Goal: Task Accomplishment & Management: Complete application form

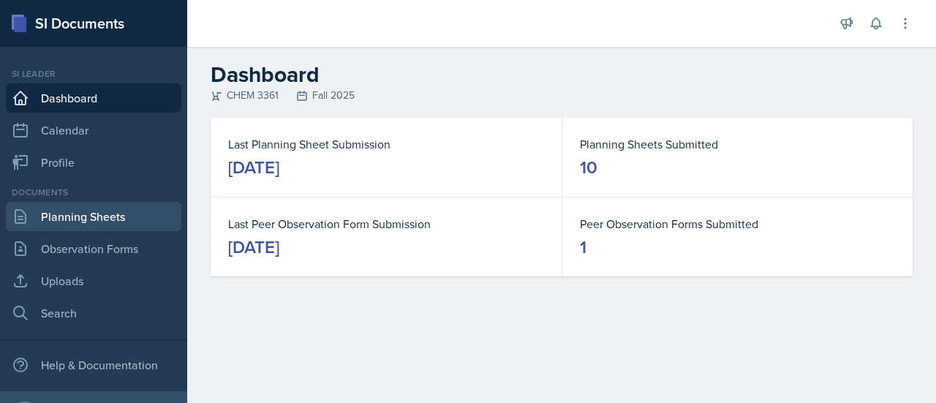
click at [72, 222] on link "Planning Sheets" at bounding box center [94, 216] width 176 height 29
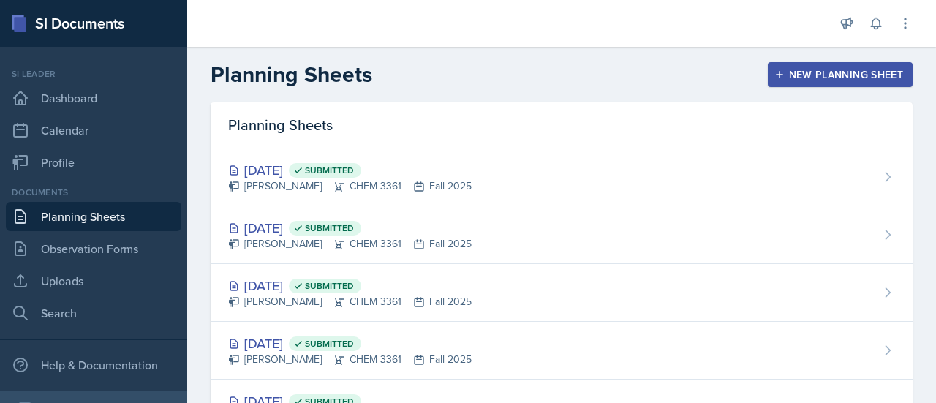
click at [847, 74] on div "New Planning Sheet" at bounding box center [841, 75] width 126 height 12
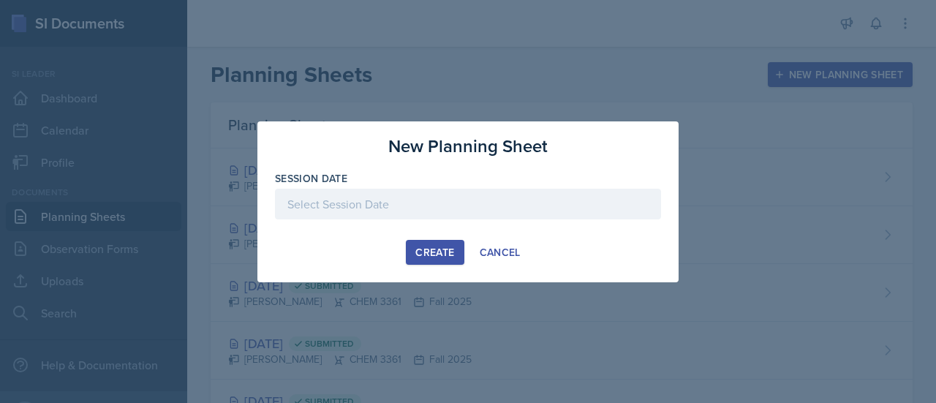
click at [552, 210] on div at bounding box center [468, 204] width 386 height 31
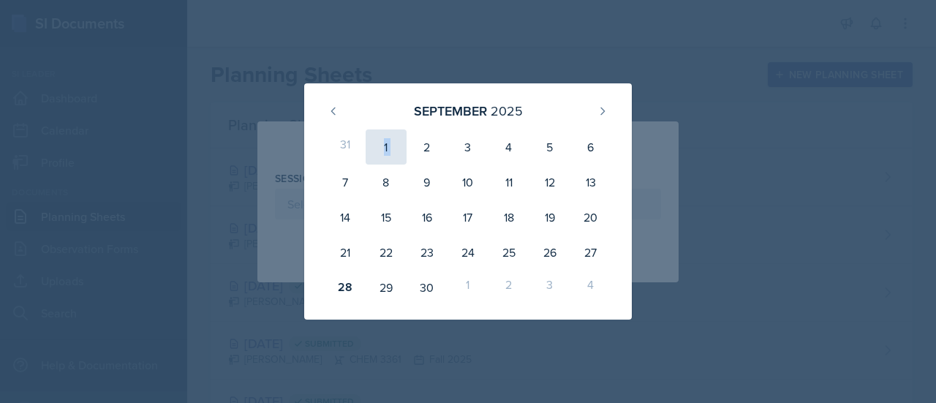
drag, startPoint x: 410, startPoint y: 132, endPoint x: 382, endPoint y: 143, distance: 29.9
click at [382, 143] on div "31 1 2 3 4 5 6 7 8 9 10 11 12 13 14 15 16 17 18 19 20 21 22 23 24 25 26 27 28 2…" at bounding box center [468, 217] width 293 height 181
click at [598, 105] on button at bounding box center [602, 110] width 23 height 23
click at [467, 162] on div "1" at bounding box center [468, 146] width 41 height 35
type input "[DATE]"
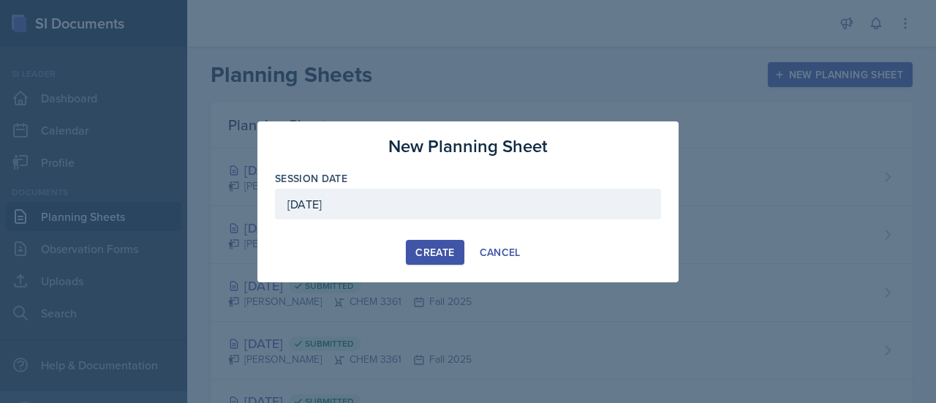
click at [436, 254] on div "Create" at bounding box center [435, 253] width 39 height 12
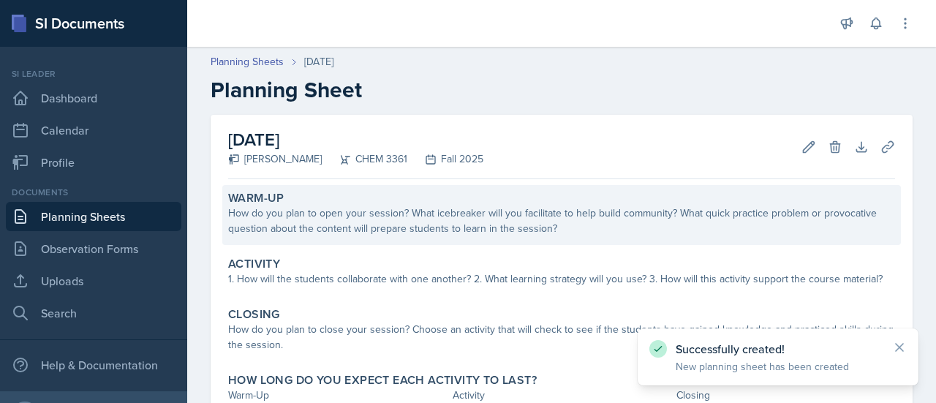
scroll to position [102, 0]
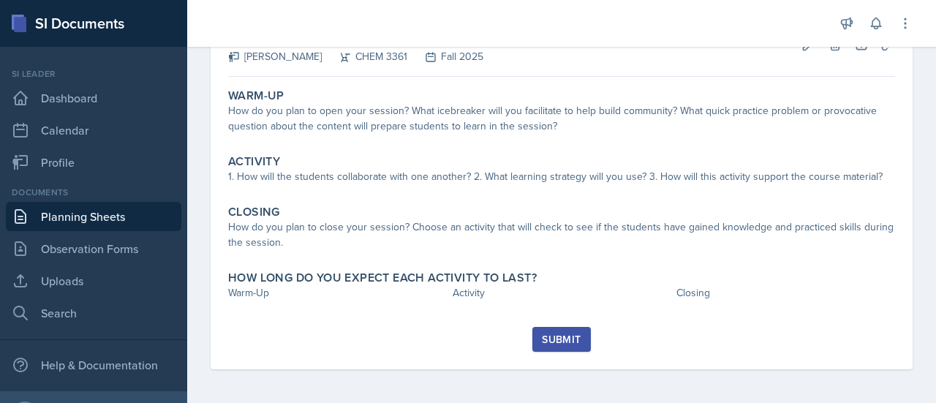
click at [549, 339] on div "Submit" at bounding box center [561, 340] width 39 height 12
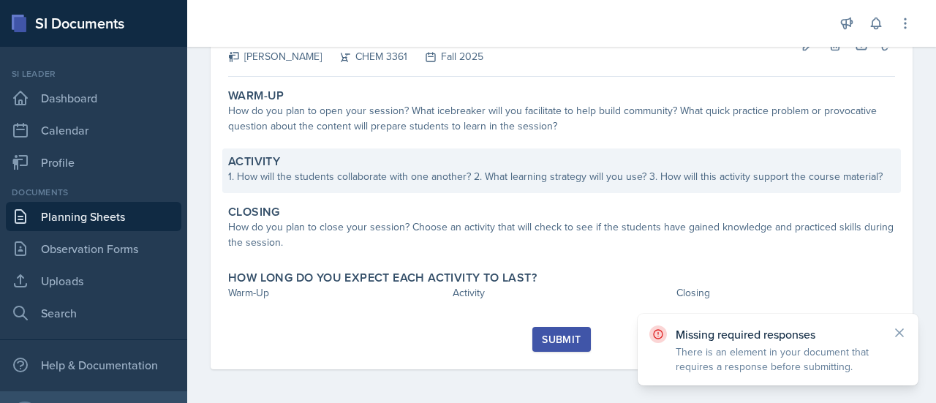
click at [714, 187] on div "Activity 1. How will the students collaborate with one another? 2. What learnin…" at bounding box center [561, 171] width 679 height 45
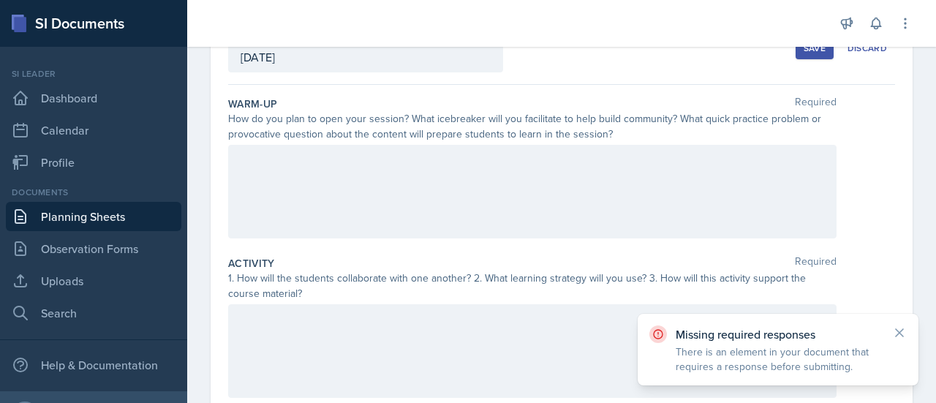
scroll to position [0, 0]
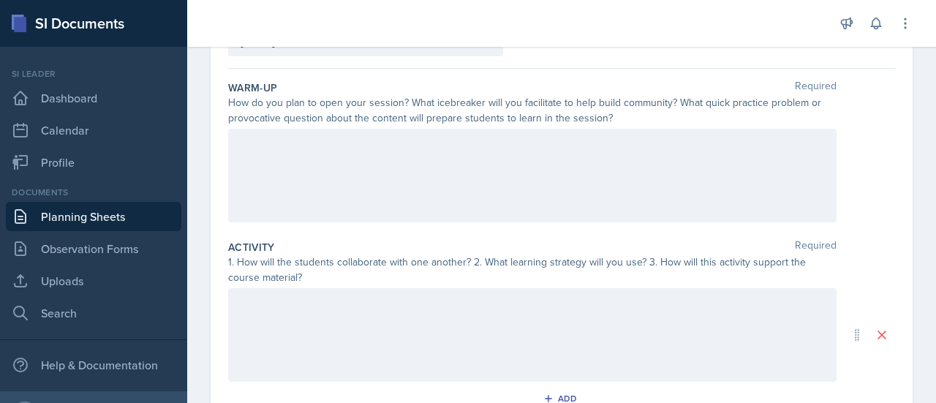
click at [597, 173] on div at bounding box center [532, 176] width 609 height 94
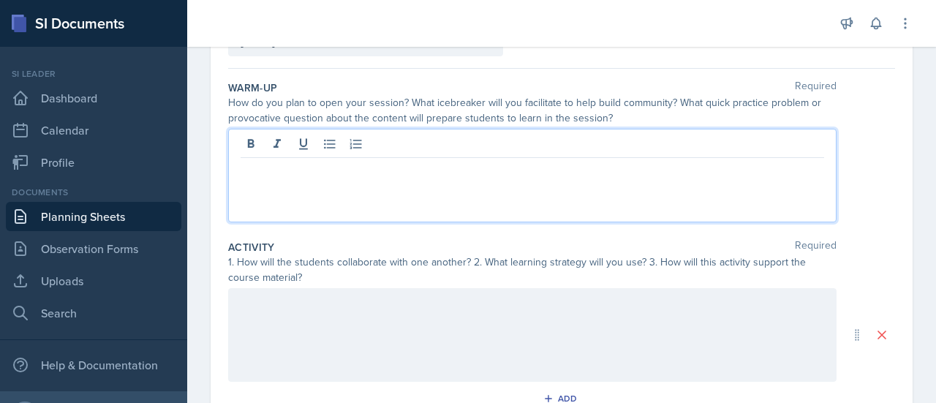
scroll to position [143, 0]
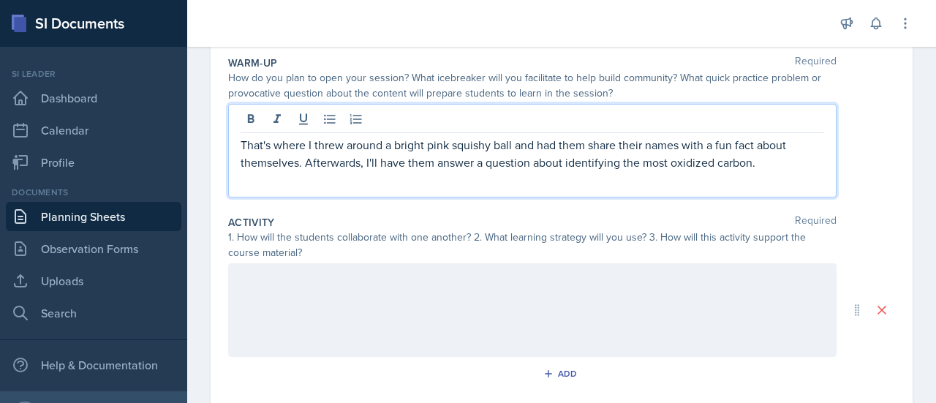
click at [579, 136] on p "That's where I threw around a bright pink squishy ball and had them share their…" at bounding box center [533, 153] width 584 height 35
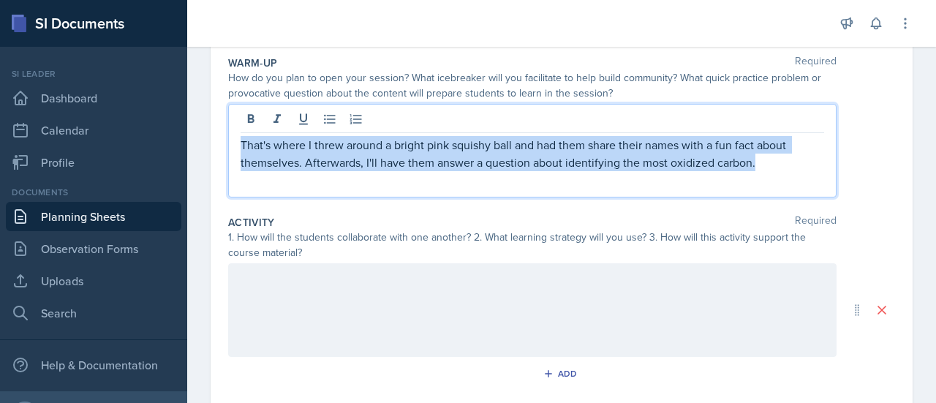
click at [579, 136] on p "That's where I threw around a bright pink squishy ball and had them share their…" at bounding box center [533, 153] width 584 height 35
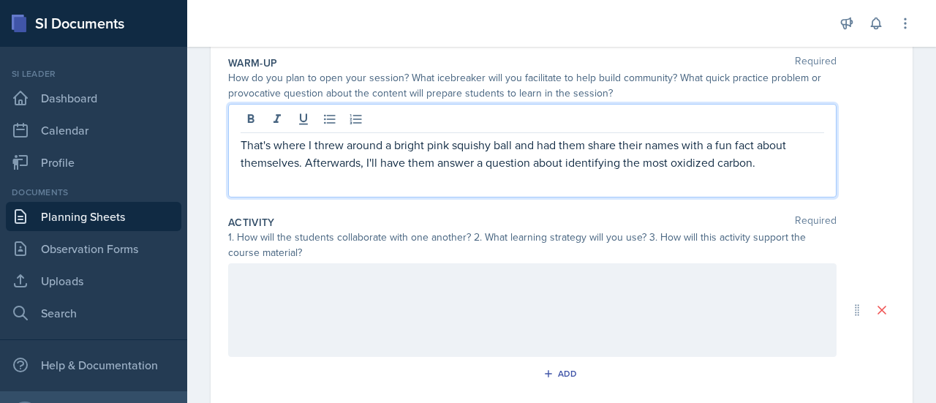
click at [452, 148] on p "That's where I threw around a bright pink squishy ball and had them share their…" at bounding box center [533, 153] width 584 height 35
click at [242, 141] on p "That's where I threw around a bright pink squishy ball and had them share their…" at bounding box center [533, 153] width 584 height 35
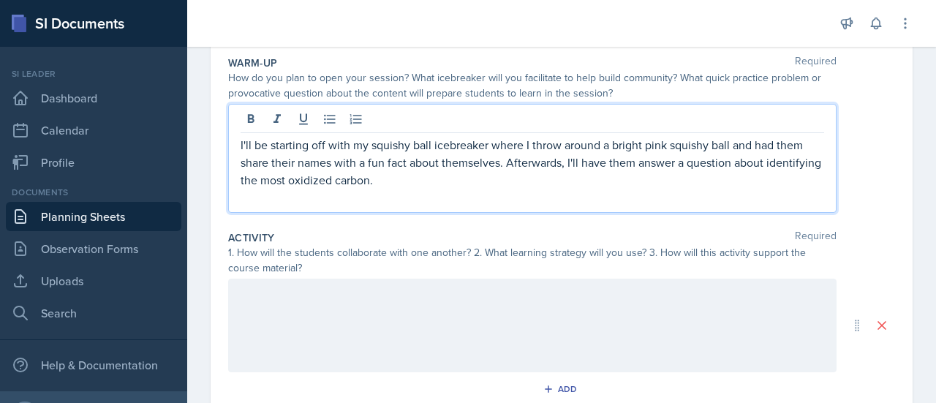
click at [781, 140] on p "I'll be starting off with my squishy ball icebreaker where I throw around a bri…" at bounding box center [533, 162] width 584 height 53
click at [674, 175] on p "I'll be starting off with my squishy ball icebreaker where I throw around a bri…" at bounding box center [533, 162] width 584 height 53
drag, startPoint x: 674, startPoint y: 175, endPoint x: 233, endPoint y: 206, distance: 442.9
click at [233, 206] on div "I'll be starting off with my squishy ball icebreaker where I throw around a bri…" at bounding box center [532, 158] width 609 height 109
click at [354, 191] on p at bounding box center [533, 198] width 584 height 18
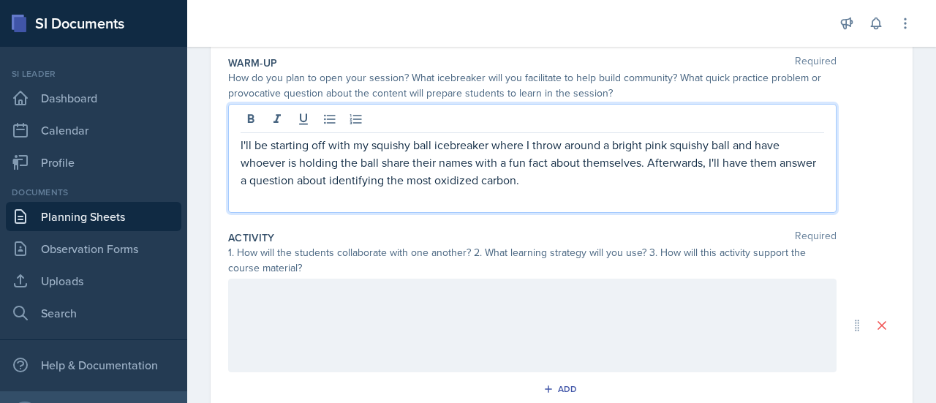
click at [339, 186] on p "I'll be starting off with my squishy ball icebreaker where I throw around a bri…" at bounding box center [533, 162] width 584 height 53
click at [768, 154] on p "I'll be starting off with my squishy ball icebreaker where I throw around a bri…" at bounding box center [533, 162] width 584 height 53
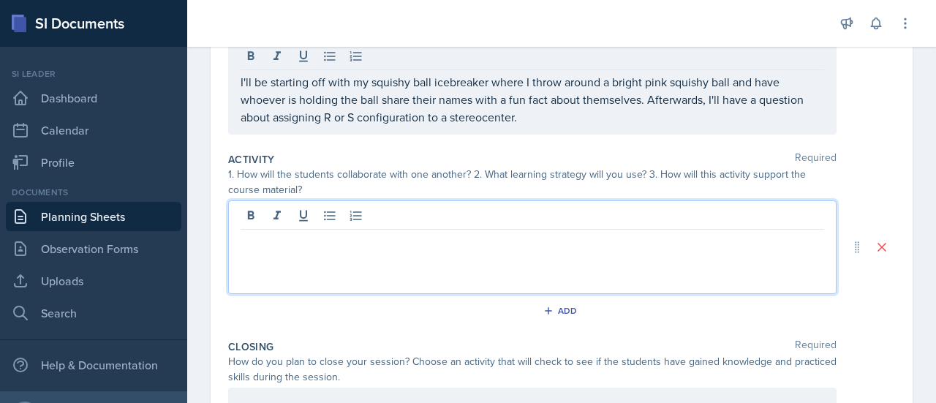
scroll to position [208, 0]
click at [259, 241] on p "stereoisomers" at bounding box center [538, 240] width 572 height 18
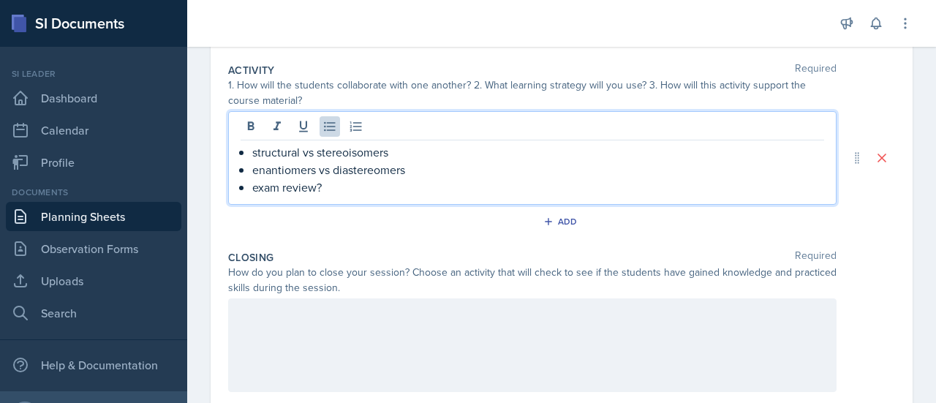
scroll to position [422, 0]
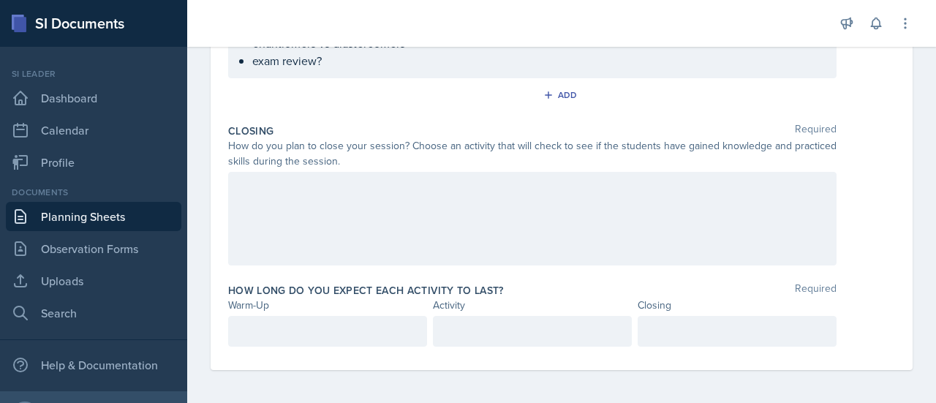
click at [496, 198] on div at bounding box center [532, 219] width 609 height 94
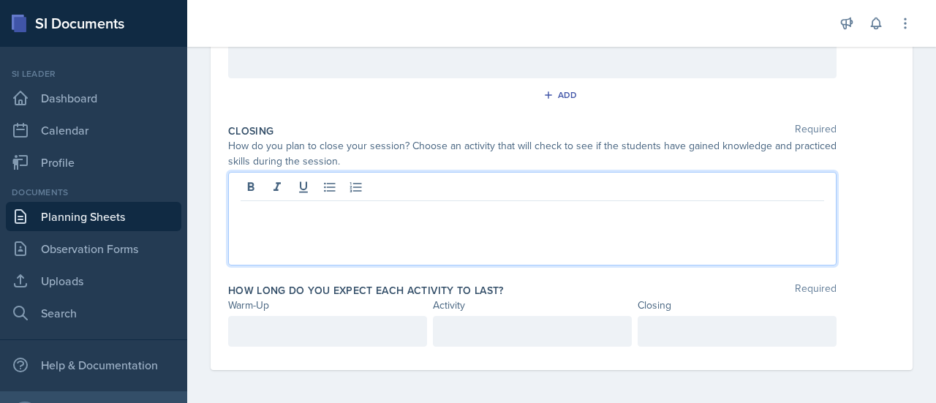
click at [496, 198] on div at bounding box center [533, 189] width 584 height 24
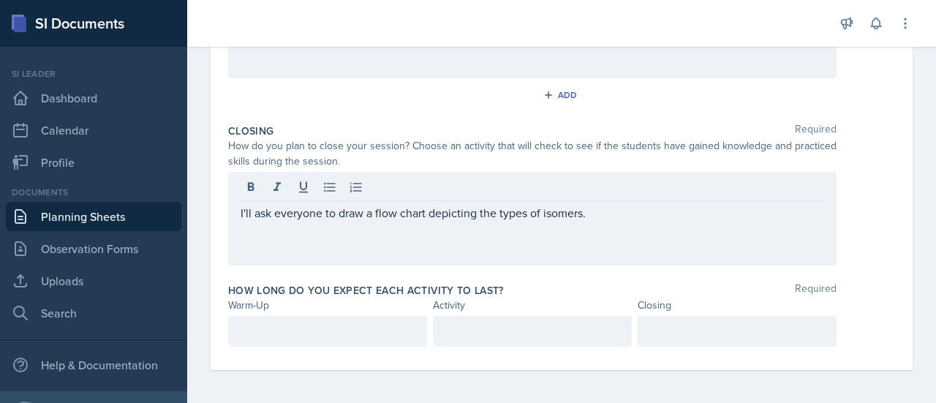
click at [393, 346] on div "How long do you expect each activity to last? Required Warm-Up Activity Closing" at bounding box center [561, 317] width 667 height 81
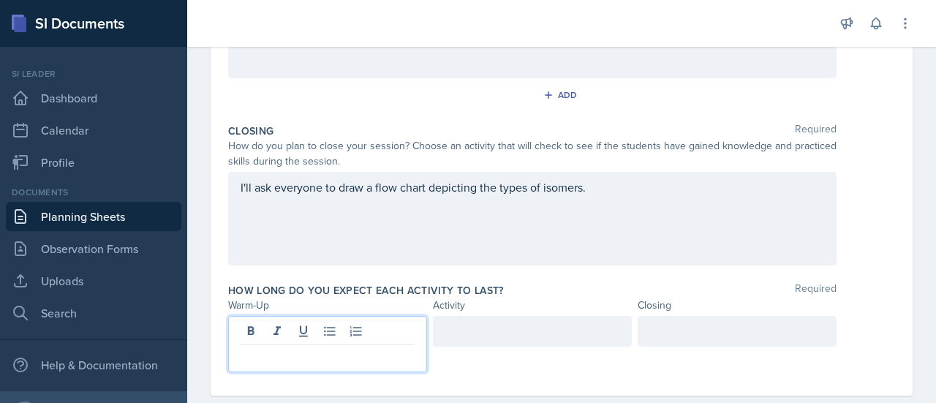
click at [389, 337] on div at bounding box center [327, 344] width 199 height 56
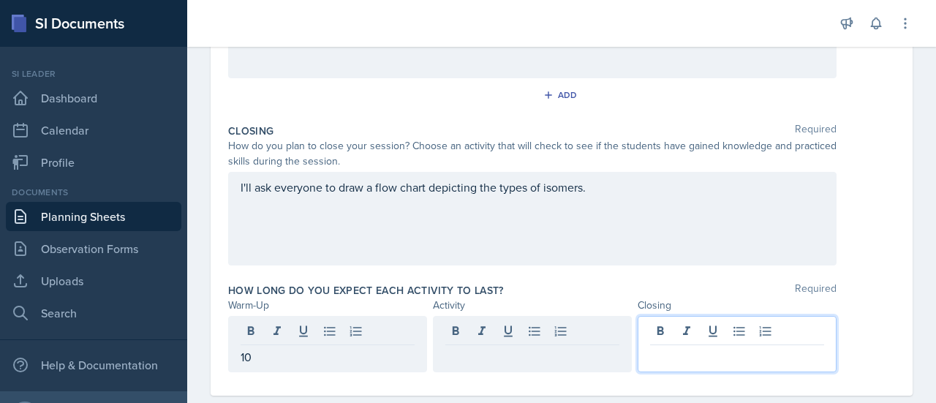
scroll to position [448, 0]
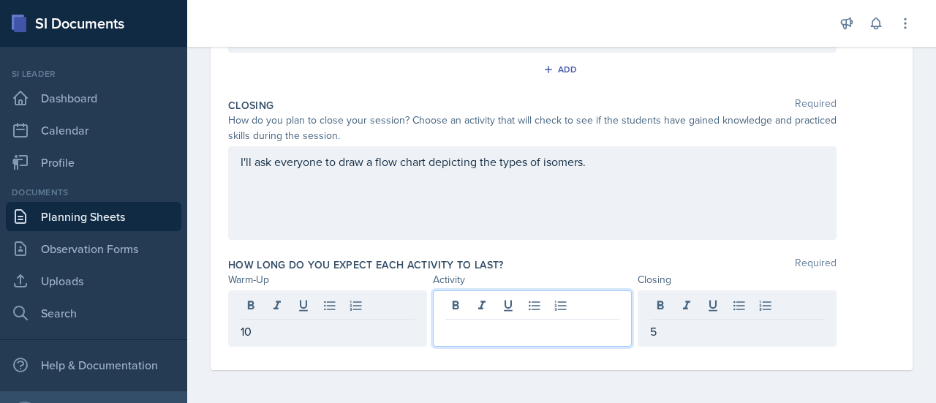
click at [446, 330] on p at bounding box center [533, 332] width 174 height 18
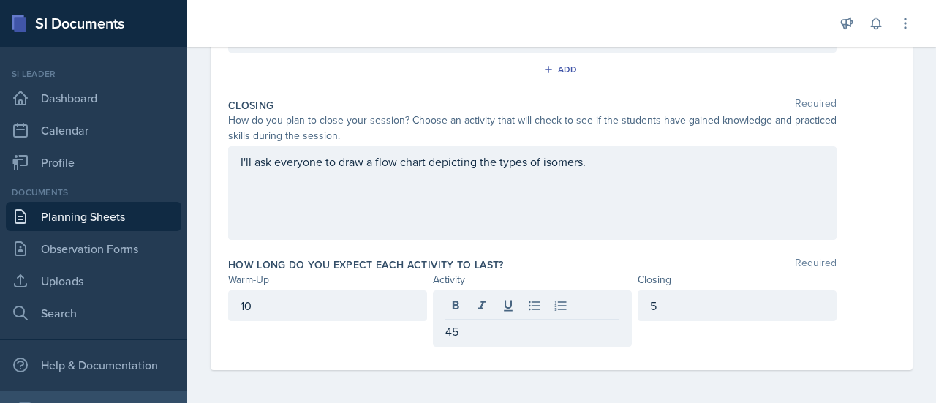
click at [588, 127] on div "How do you plan to close your session? Choose an activity that will check to se…" at bounding box center [532, 128] width 609 height 31
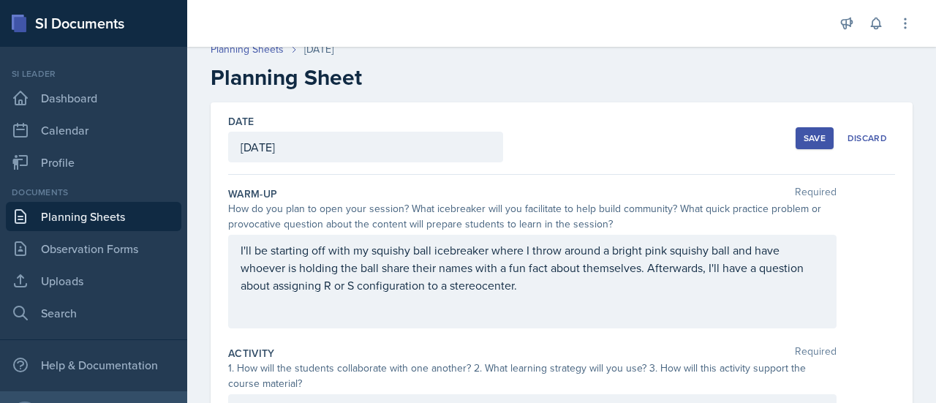
scroll to position [0, 0]
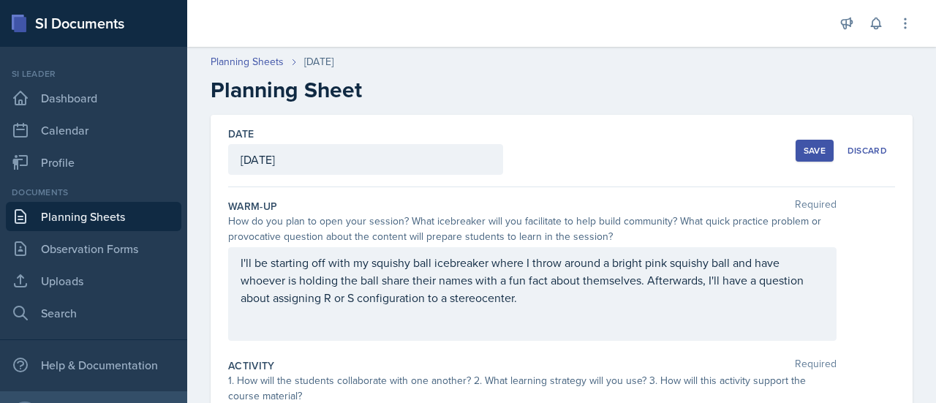
click at [799, 141] on button "Save" at bounding box center [815, 151] width 38 height 22
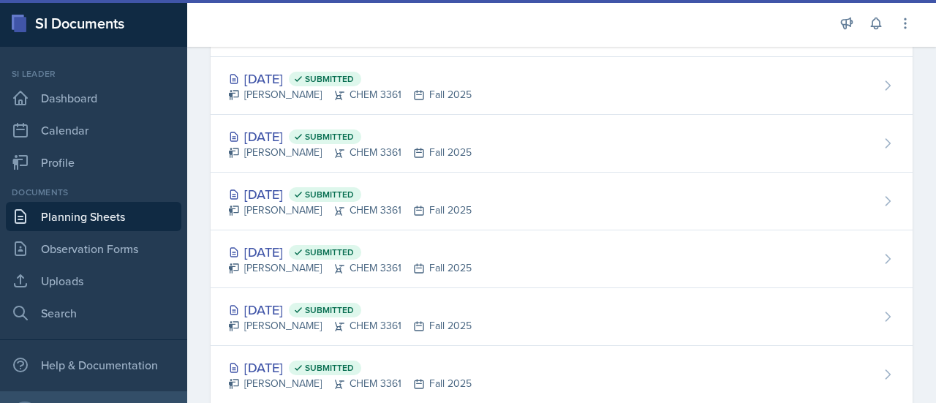
scroll to position [339, 0]
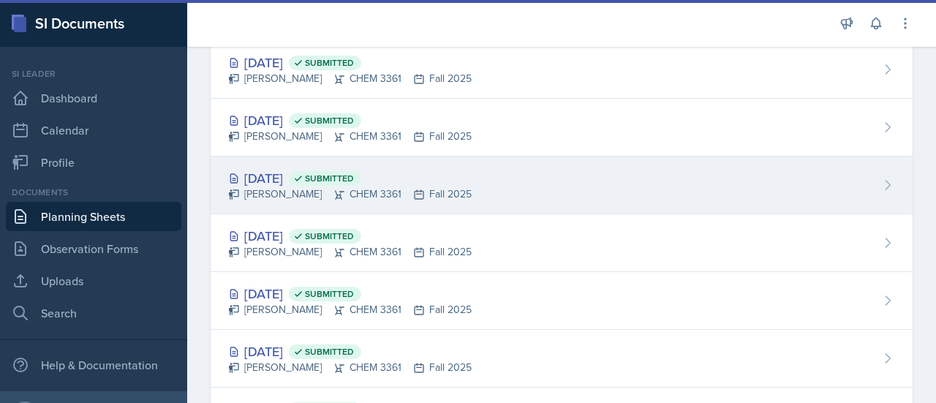
click at [478, 168] on div "[DATE] Submitted [PERSON_NAME] CHEM 3361 Fall 2025" at bounding box center [562, 186] width 702 height 58
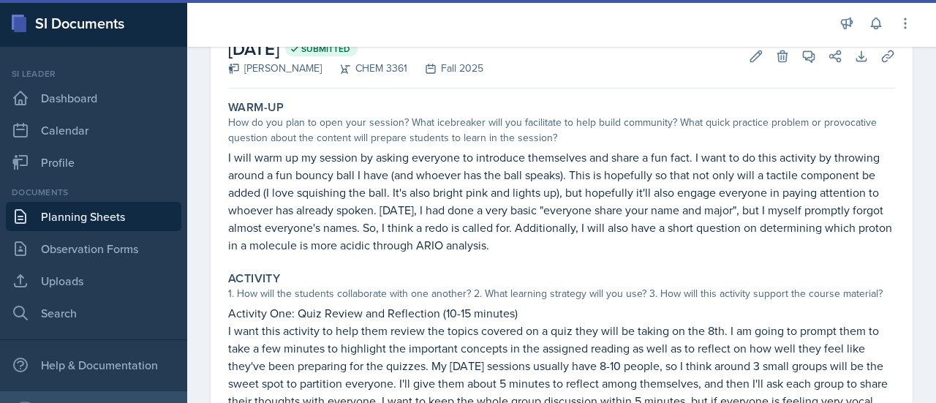
scroll to position [93, 0]
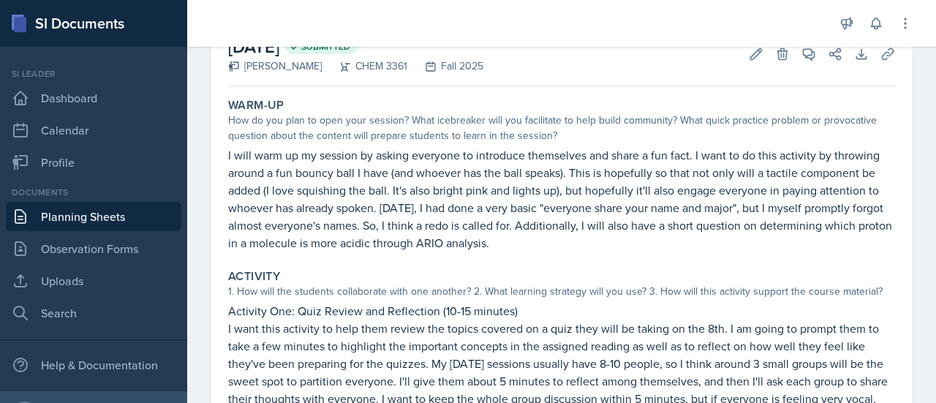
click at [492, 192] on p "I will warm up my session by asking everyone to introduce themselves and share …" at bounding box center [561, 198] width 667 height 105
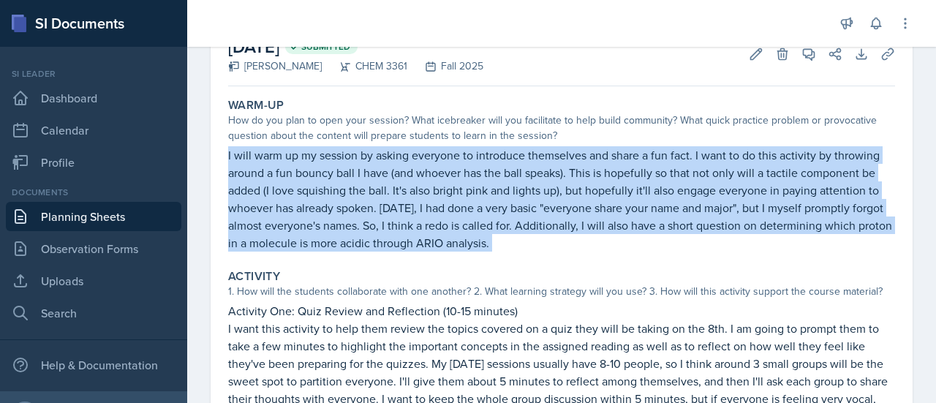
click at [492, 192] on p "I will warm up my session by asking everyone to introduce themselves and share …" at bounding box center [561, 198] width 667 height 105
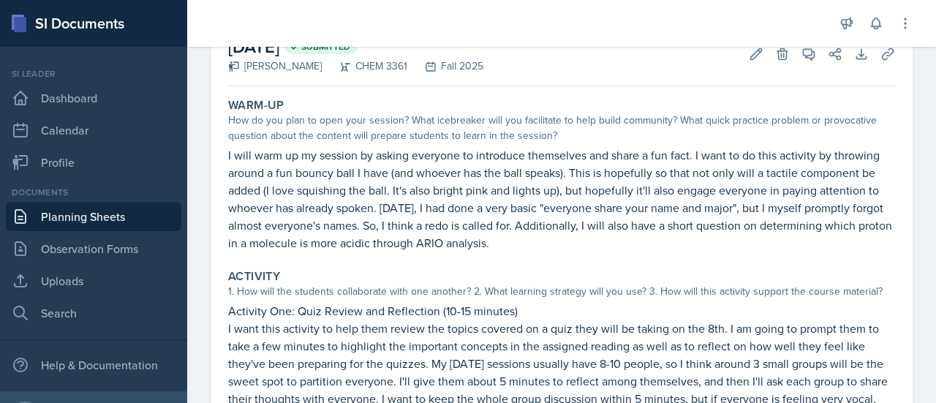
scroll to position [48, 0]
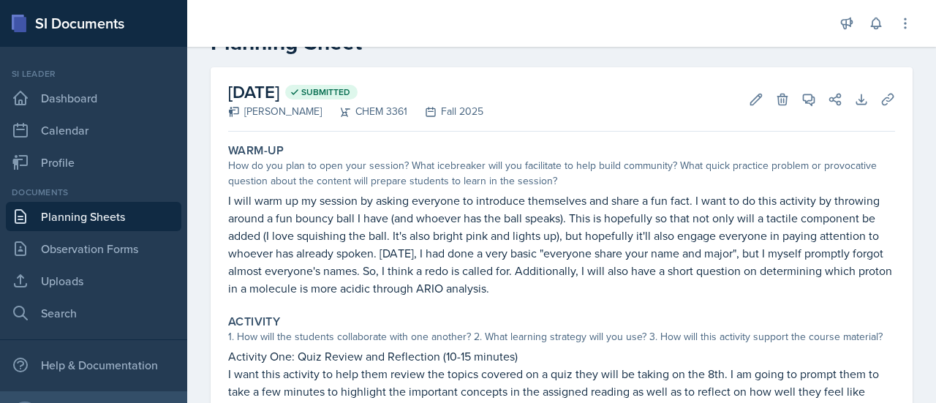
click at [104, 213] on link "Planning Sheets" at bounding box center [94, 216] width 176 height 29
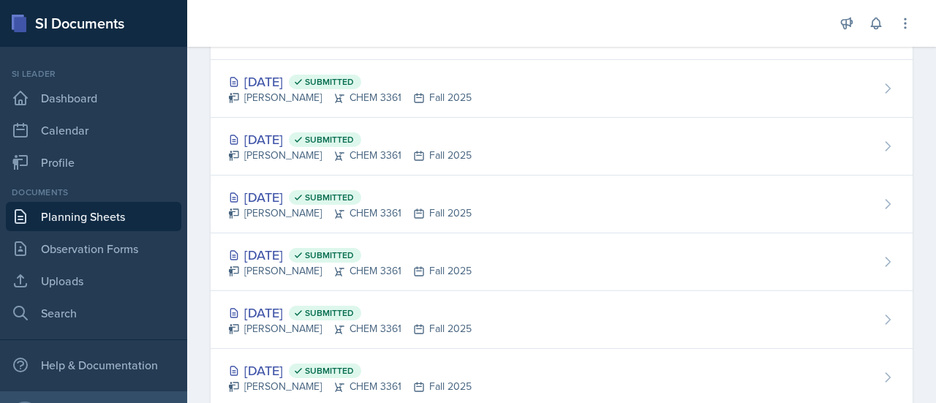
scroll to position [233, 0]
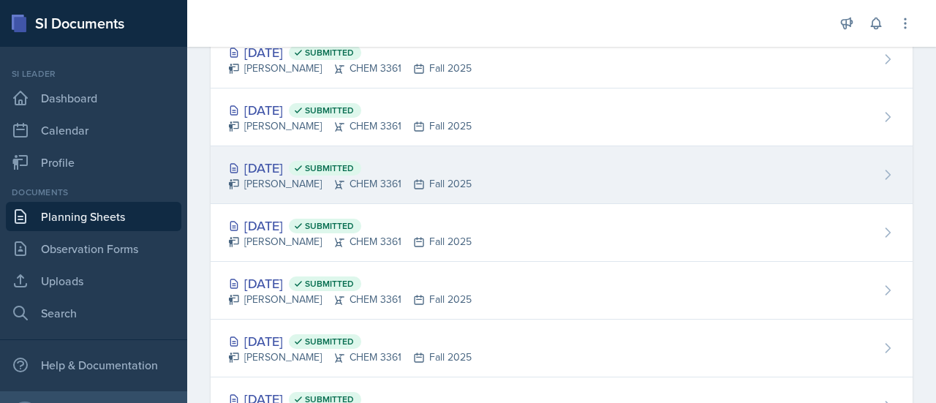
click at [467, 184] on div "Neha Prabakaran CHEM 3361 Fall 2025" at bounding box center [350, 183] width 244 height 15
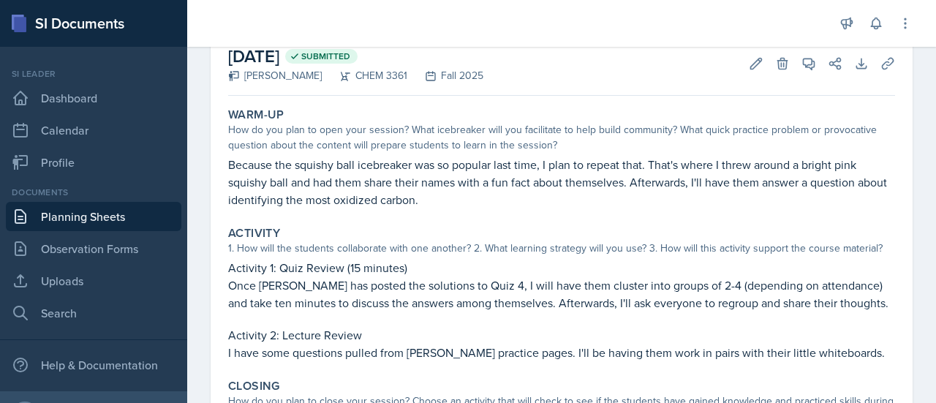
scroll to position [84, 0]
click at [300, 164] on p "Because the squishy ball icebreaker was so popular last time, I plan to repeat …" at bounding box center [561, 181] width 667 height 53
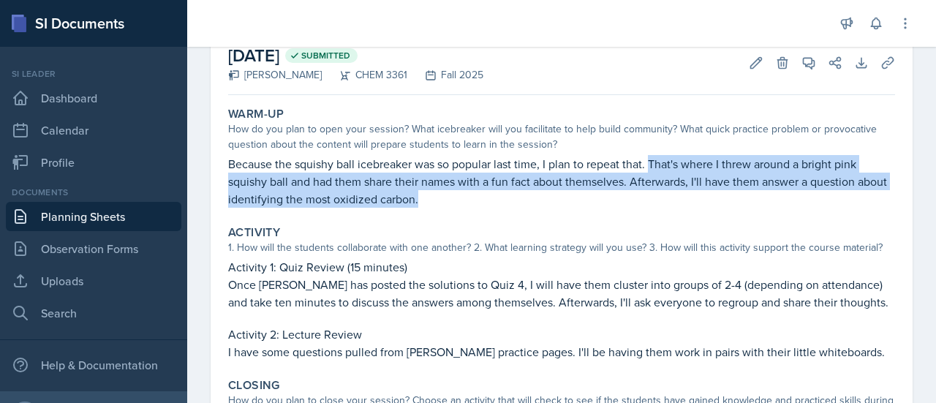
drag, startPoint x: 652, startPoint y: 163, endPoint x: 649, endPoint y: 197, distance: 33.8
click at [649, 197] on p "Because the squishy ball icebreaker was so popular last time, I plan to repeat …" at bounding box center [561, 181] width 667 height 53
copy p "That's where I threw around a bright pink squishy ball and had them share their…"
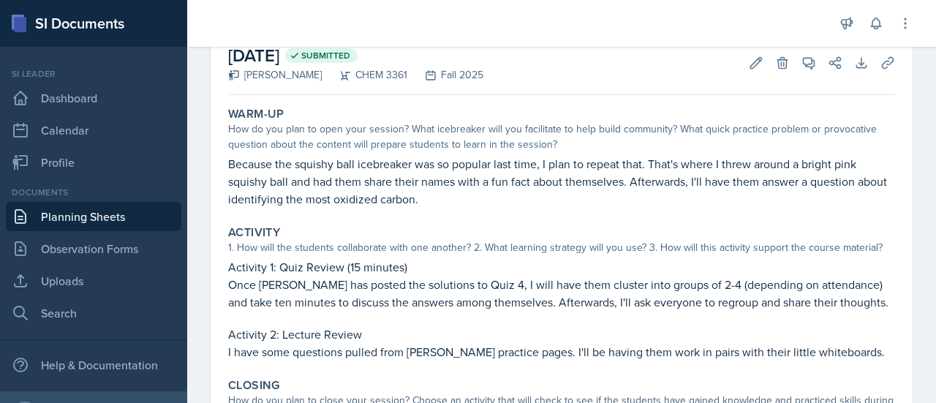
click at [380, 172] on p "Because the squishy ball icebreaker was so popular last time, I plan to repeat …" at bounding box center [561, 181] width 667 height 53
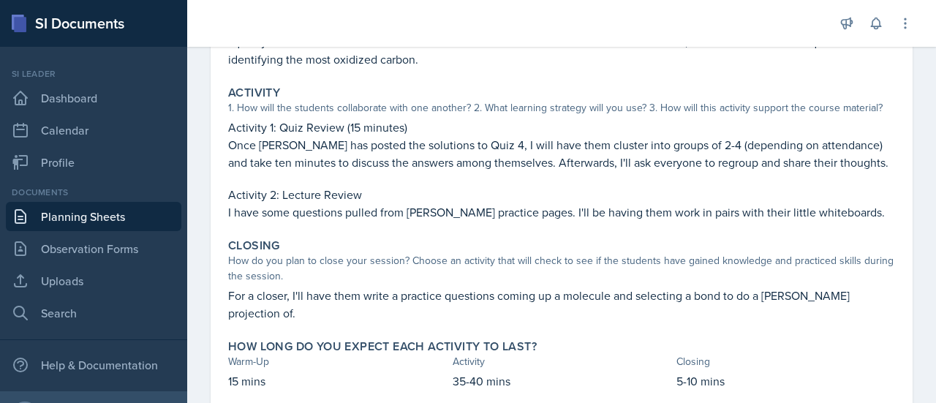
scroll to position [251, 0]
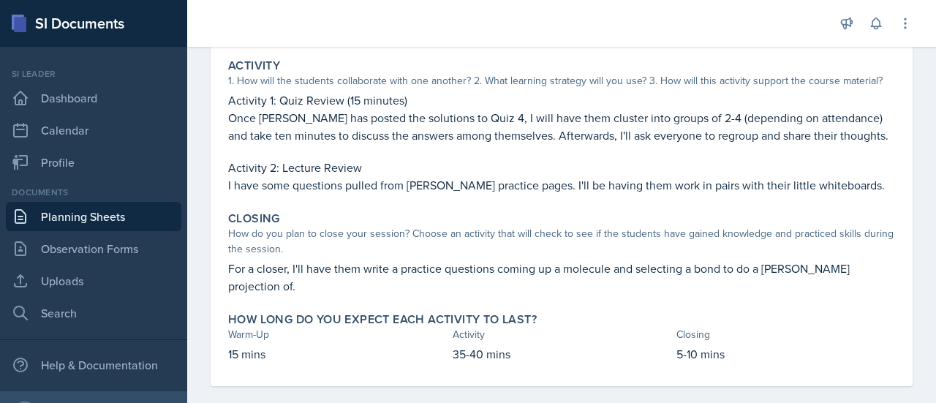
click at [377, 155] on div "Activity 1: Quiz Review (15 minutes) Once Dr. Haseltine has posted the solution…" at bounding box center [561, 142] width 667 height 102
click at [372, 168] on p "Activity 2: Lecture Review" at bounding box center [561, 168] width 667 height 18
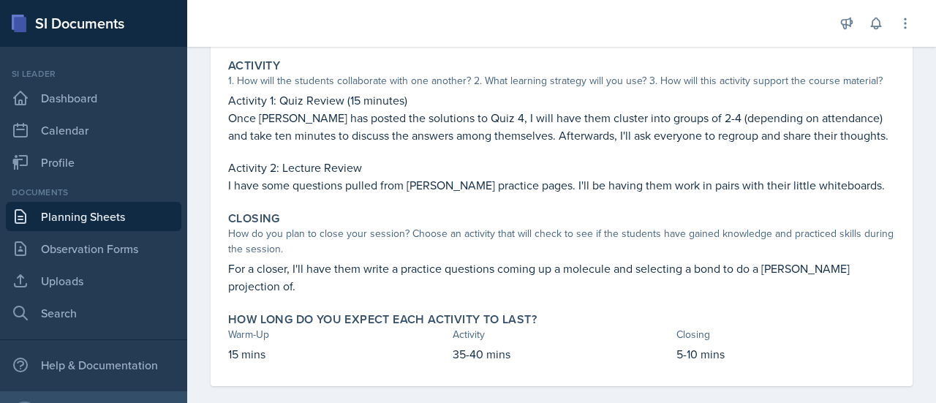
click at [372, 168] on p "Activity 2: Lecture Review" at bounding box center [561, 168] width 667 height 18
click at [392, 167] on p "Activity 2: Lecture Review" at bounding box center [561, 168] width 667 height 18
click at [378, 172] on p "Activity 2: Lecture Review" at bounding box center [561, 168] width 667 height 18
